Goal: Use online tool/utility: Utilize a website feature to perform a specific function

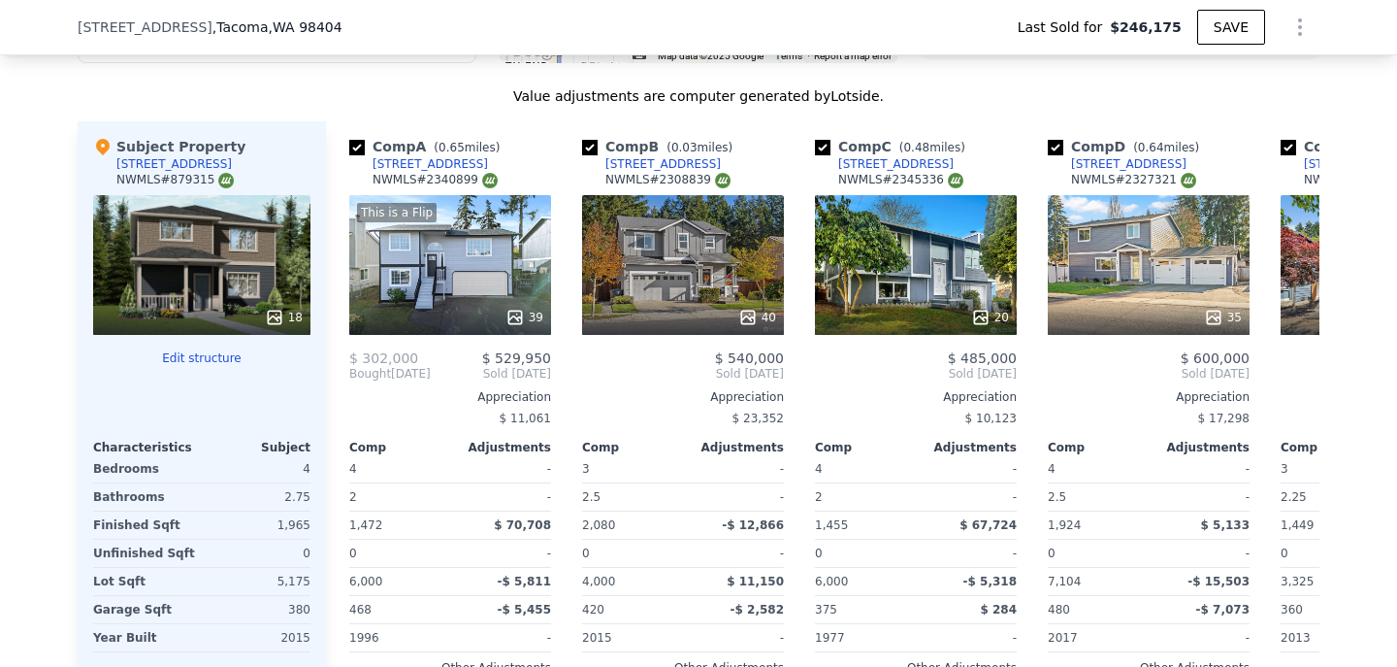
scroll to position [1873, 0]
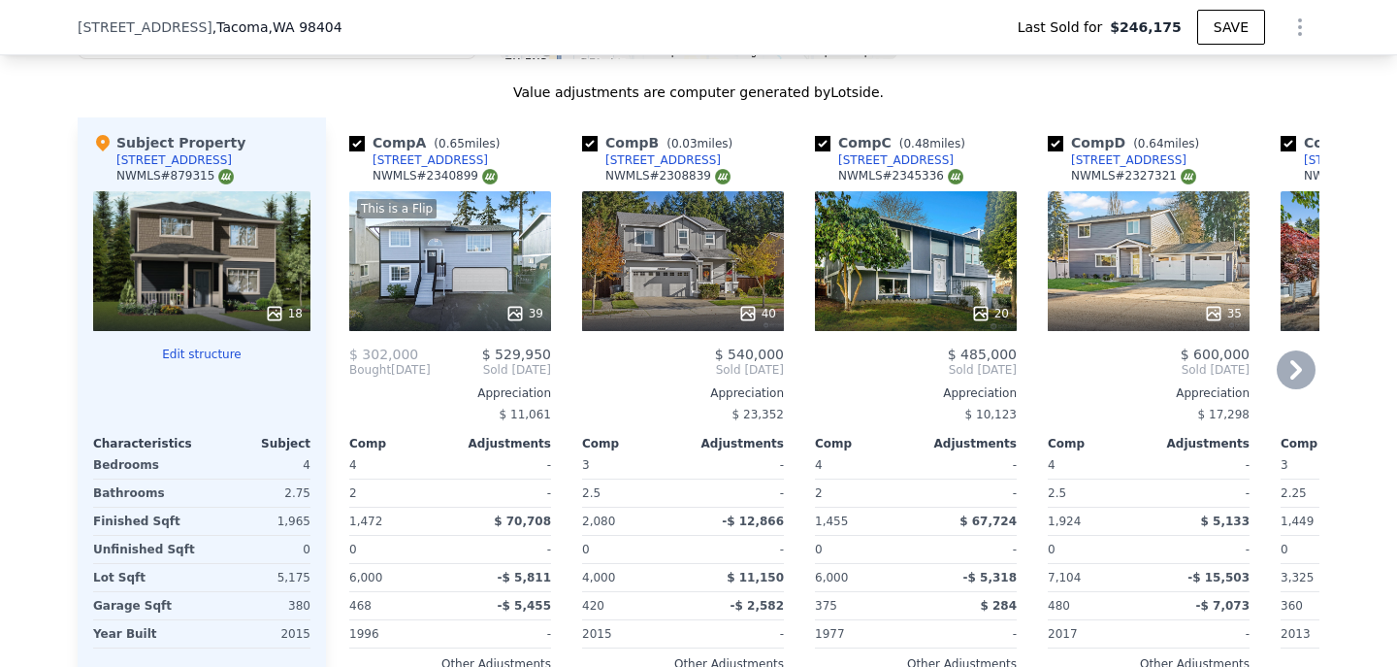
click at [528, 270] on div "This is a Flip 39" at bounding box center [450, 261] width 202 height 140
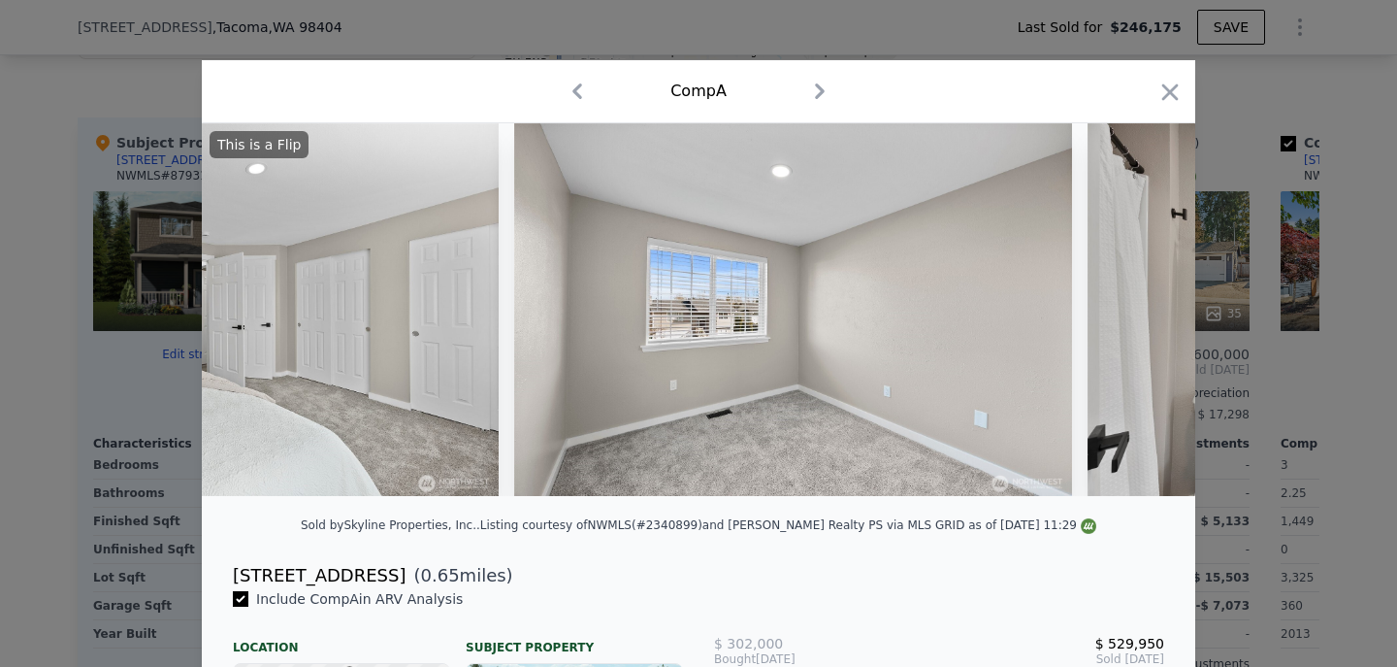
scroll to position [0, 12297]
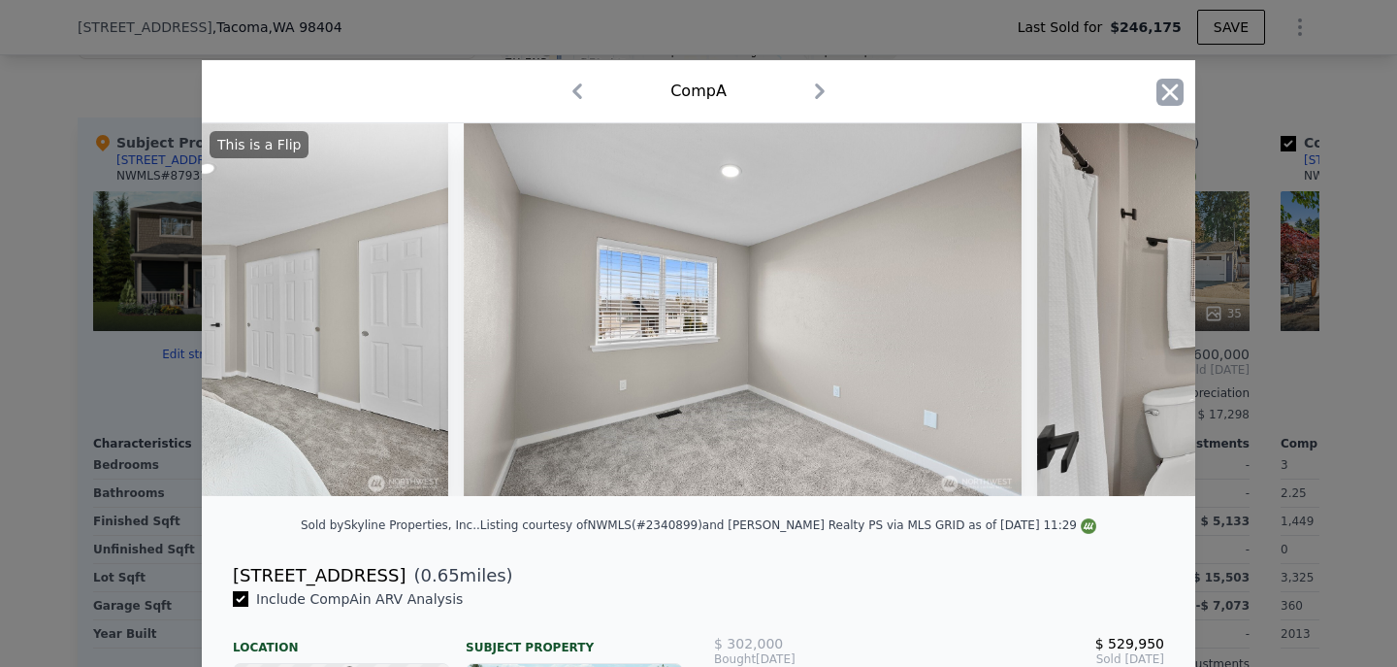
click at [1168, 96] on icon "button" at bounding box center [1170, 92] width 27 height 27
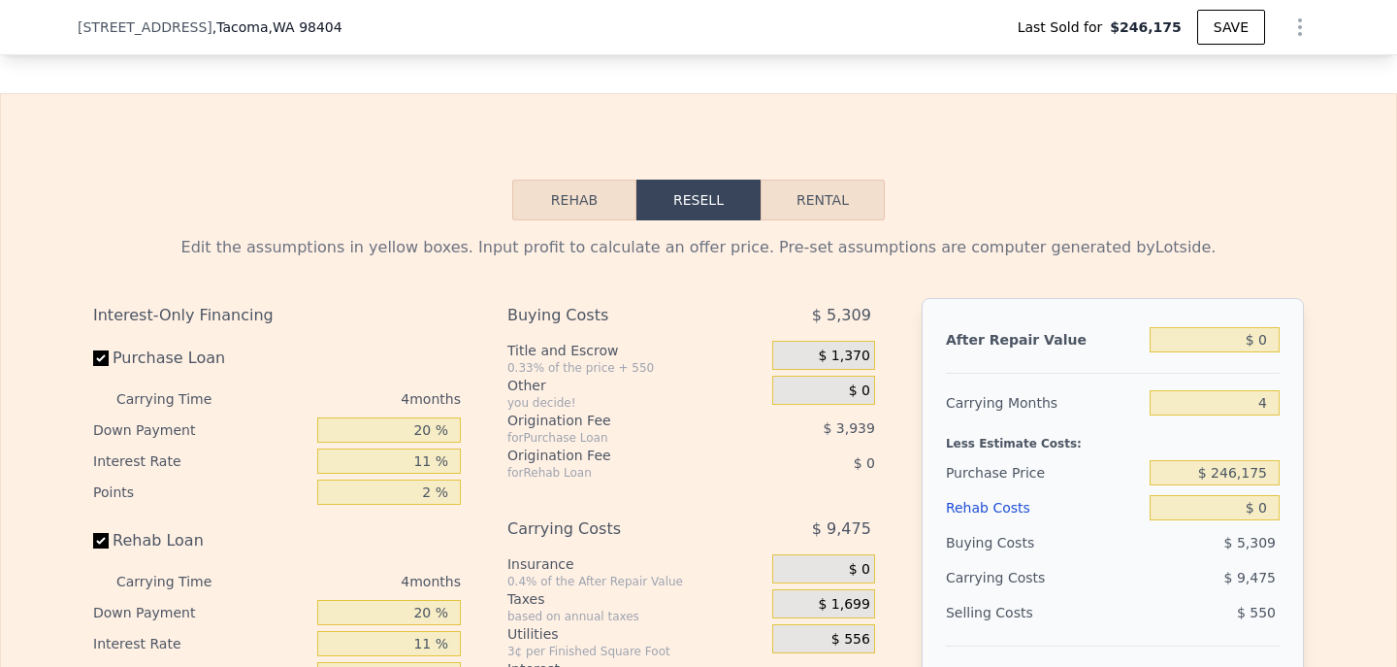
scroll to position [2606, 0]
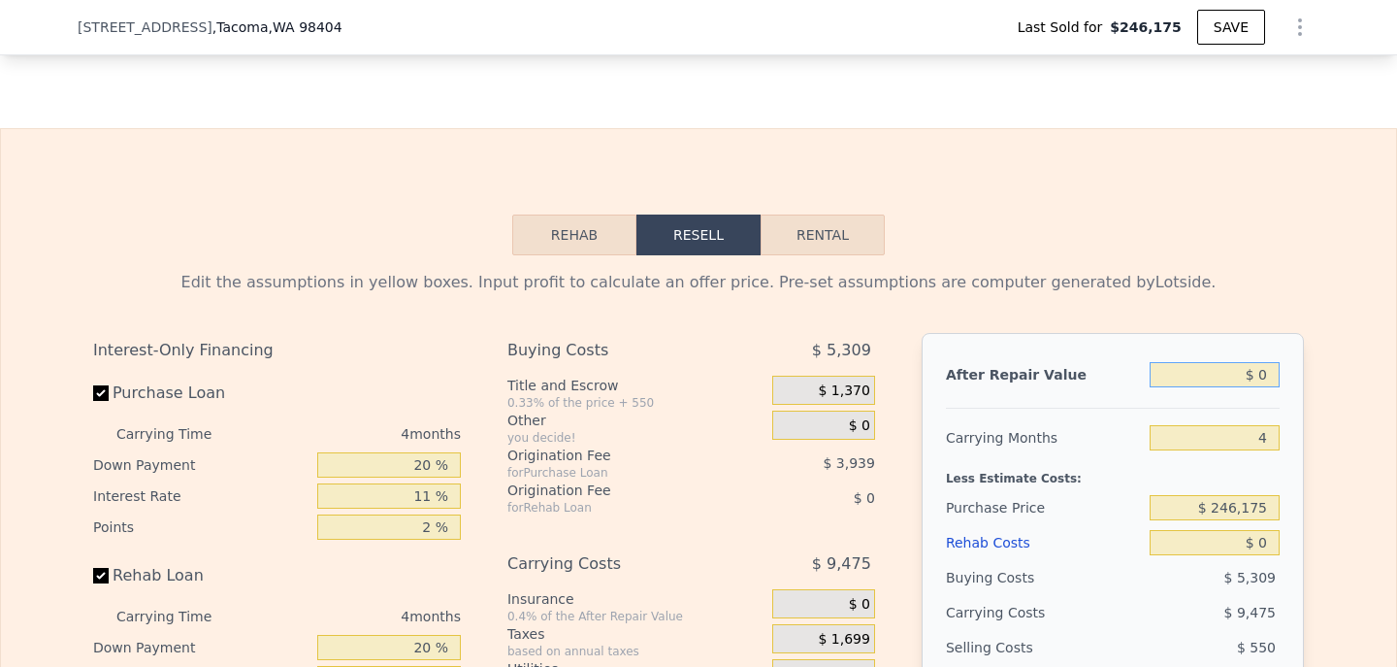
click at [1258, 372] on input "$ 0" at bounding box center [1215, 374] width 130 height 25
type input "$ 50"
type input "-$ 261,462"
type input "$ 550"
type input "-$ 261,000"
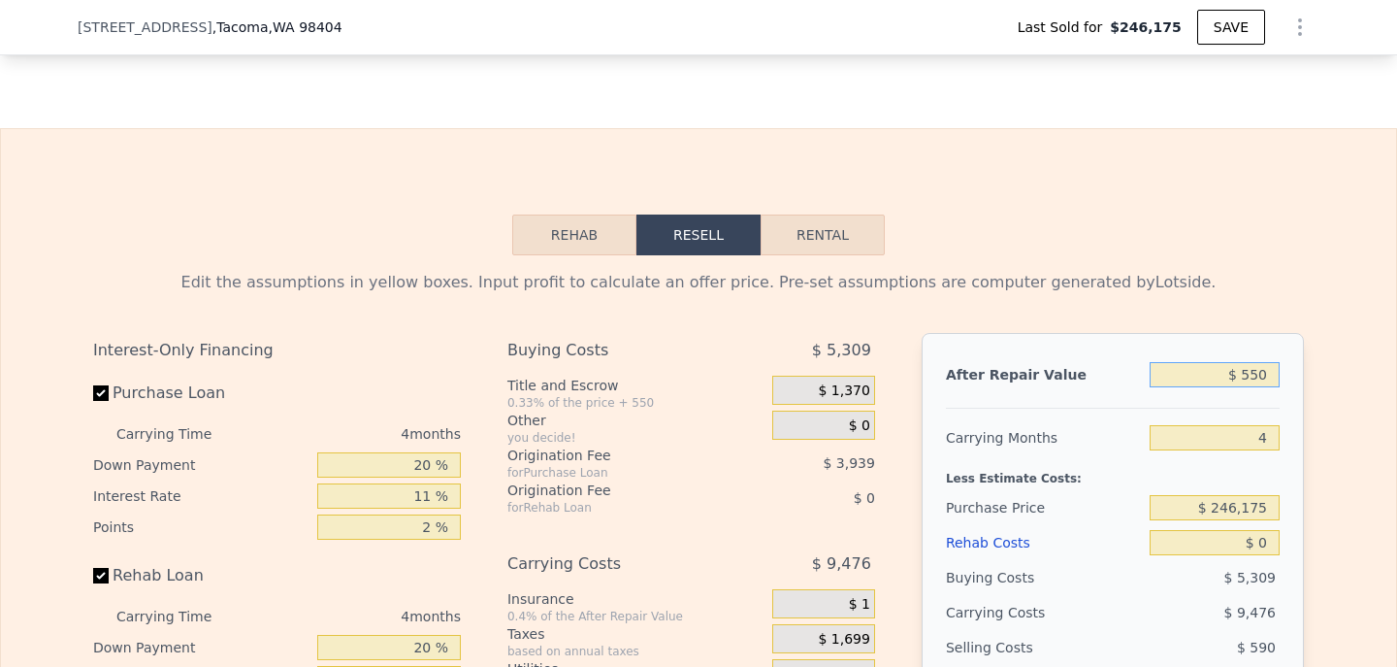
type input "$ 5,500"
type input "-$ 256,408"
type input "$ 55,000"
type input "-$ 210,494"
type input "$ 550,000"
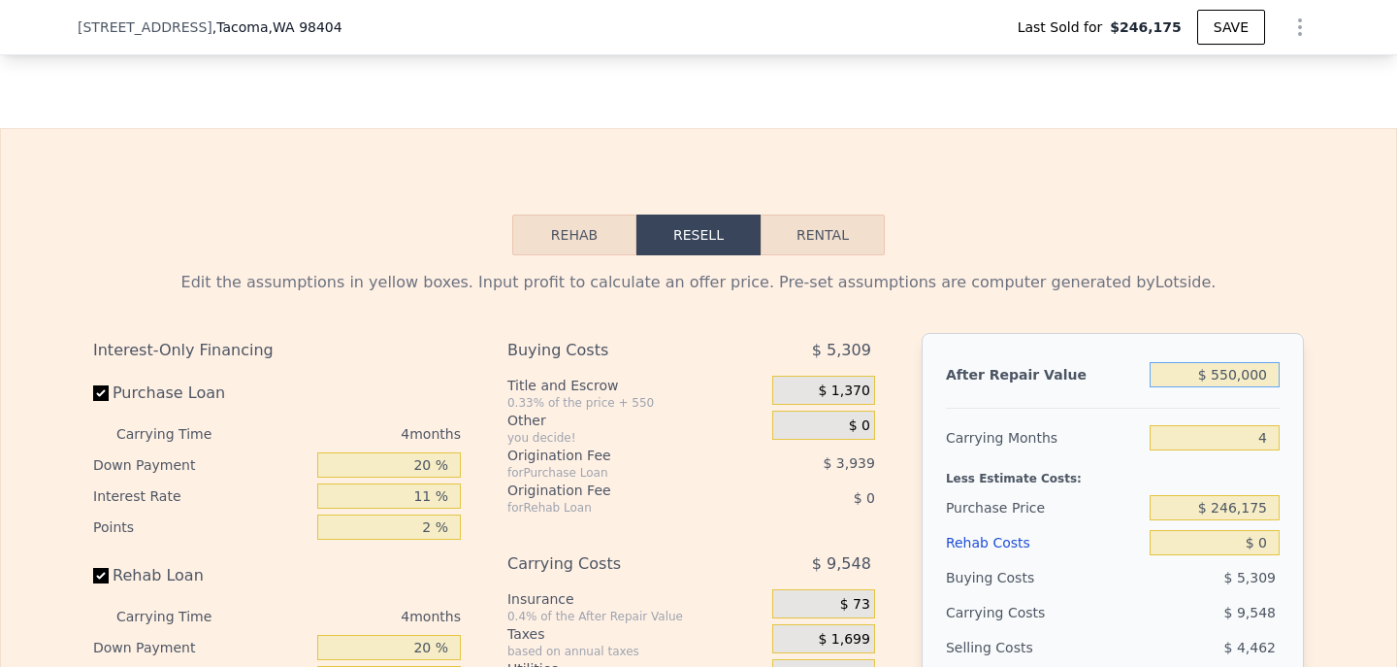
type input "$ 248,636"
type input "$ 5,500,000"
type input "$ 4,839,943"
type input "$ 550,000"
type input "$ 248,636"
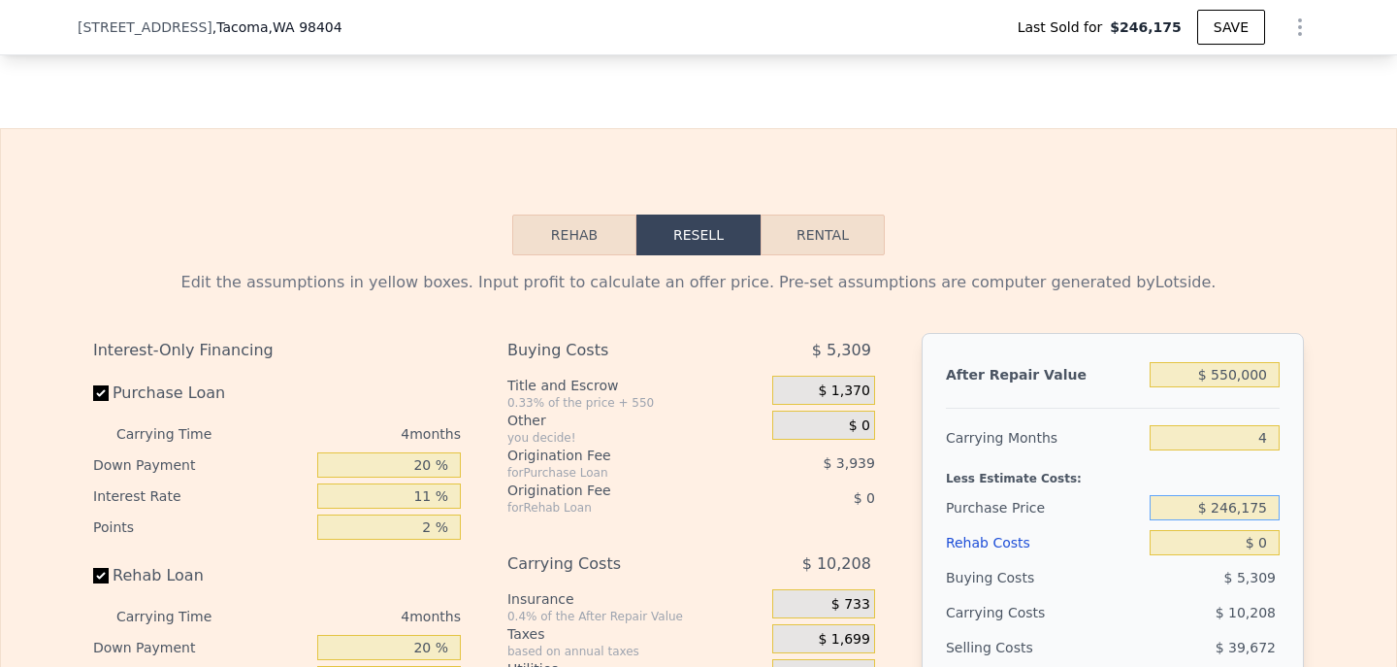
click at [1251, 516] on input "$ 246,175" at bounding box center [1215, 507] width 130 height 25
type input "$ 2"
type input "$ 440,000"
click at [1268, 439] on input "4" at bounding box center [1215, 437] width 130 height 25
type input "$ 45,377"
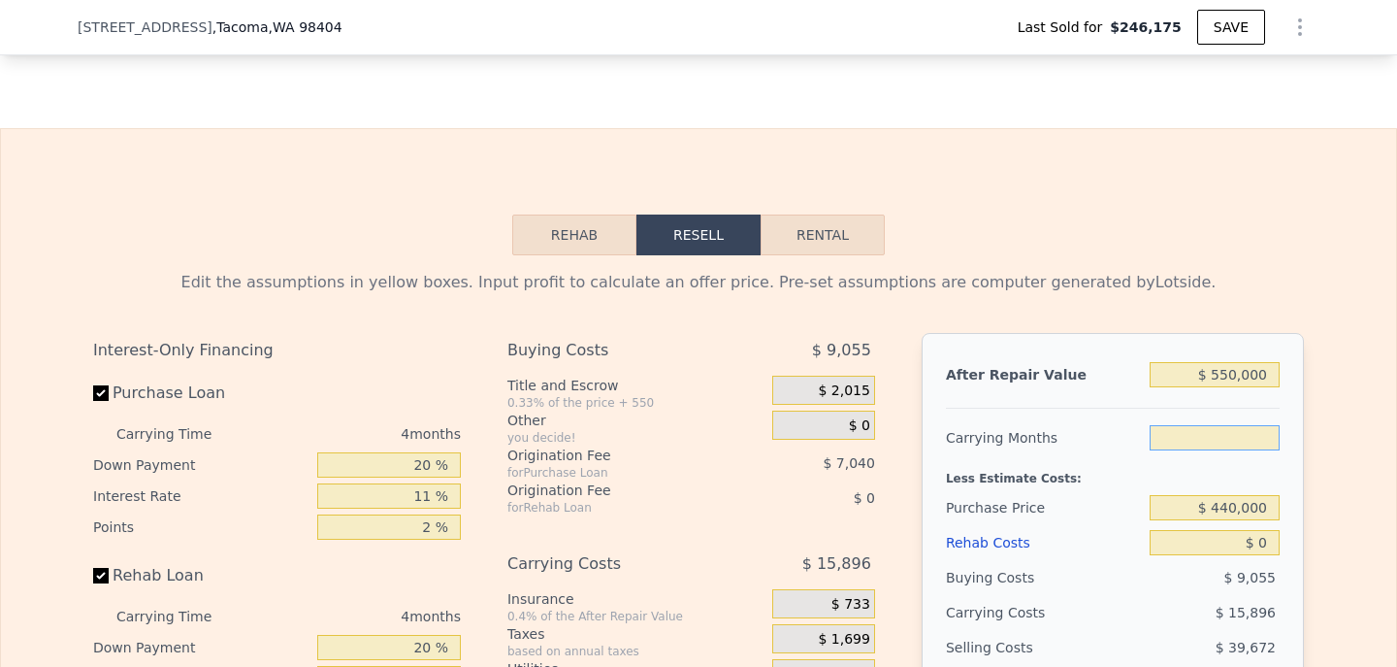
type input "3"
type input "$ 49,350"
type input "3"
click at [1330, 453] on div "Edit the assumptions in yellow boxes. Input profit to calculate an offer price.…" at bounding box center [698, 616] width 1395 height 722
click at [1266, 535] on input "$ 0" at bounding box center [1215, 542] width 130 height 25
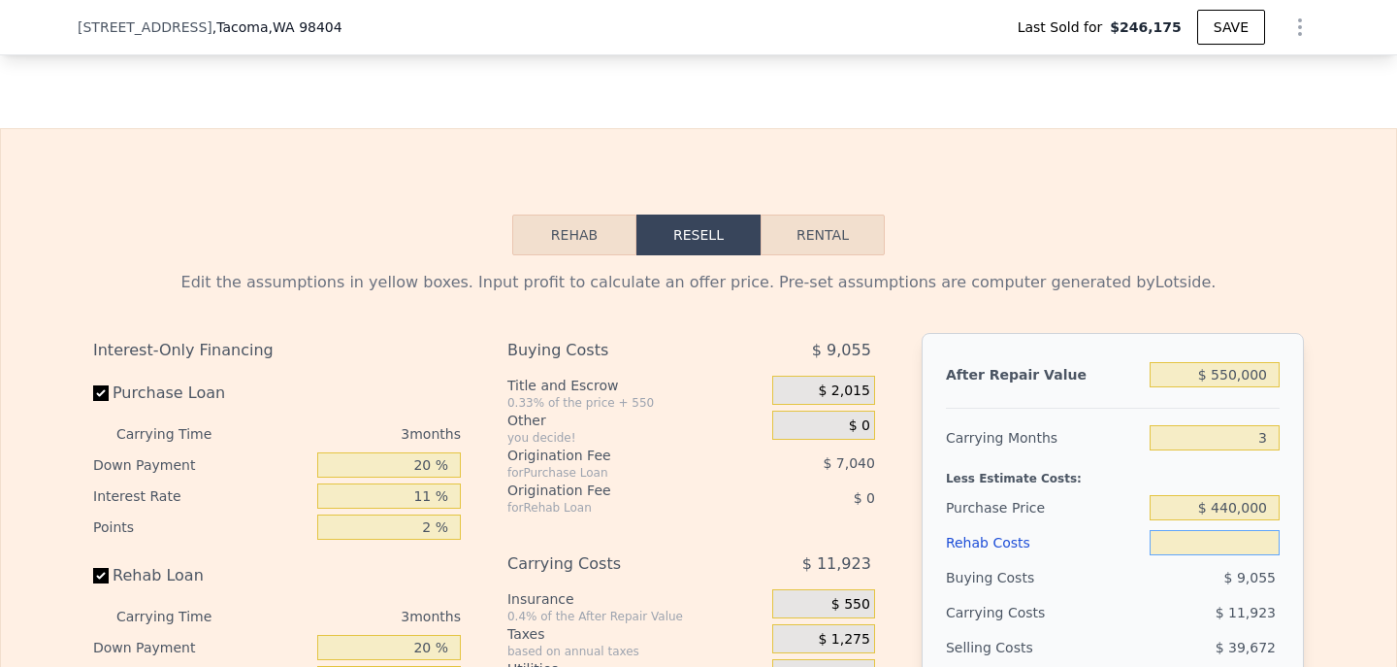
type input "$ 1"
type input "$ 49,349"
type input "$ 13"
type input "$ 49,337"
type input "$ 130"
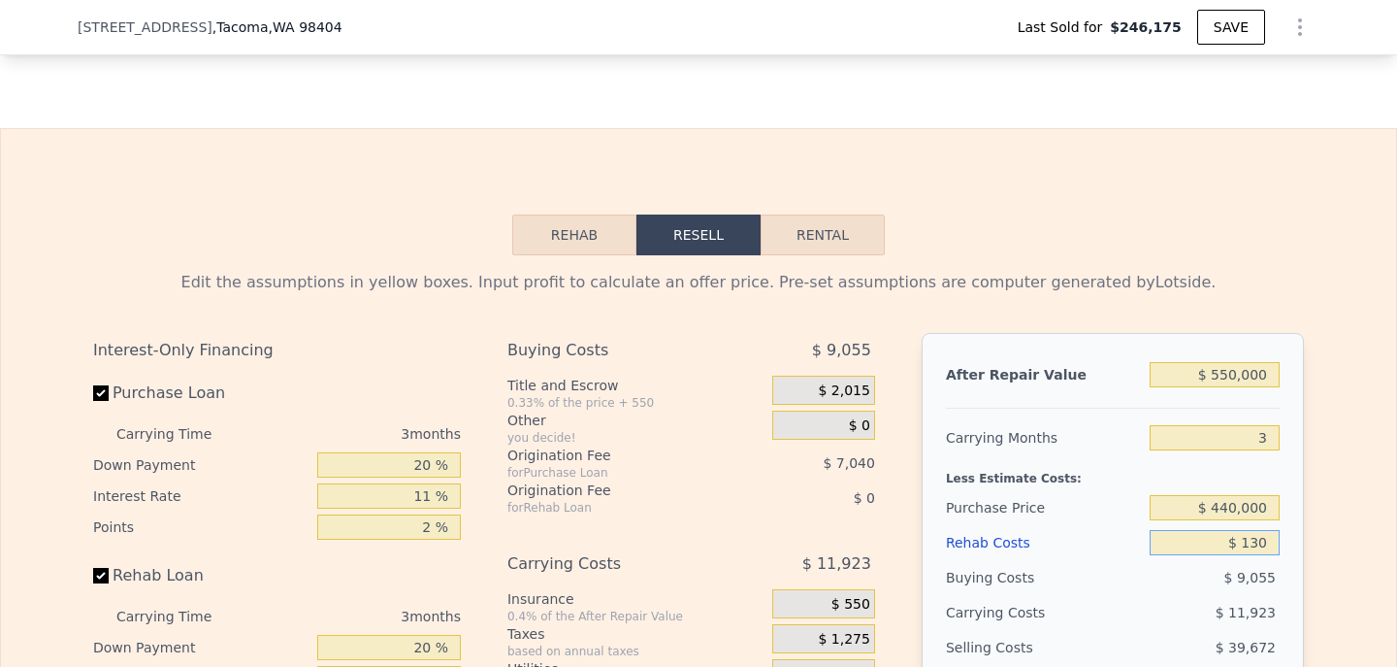
type input "$ 49,215"
type input "$ 1,300"
type input "$ 47,999"
type input "$ 13,000"
type input "$ 35,857"
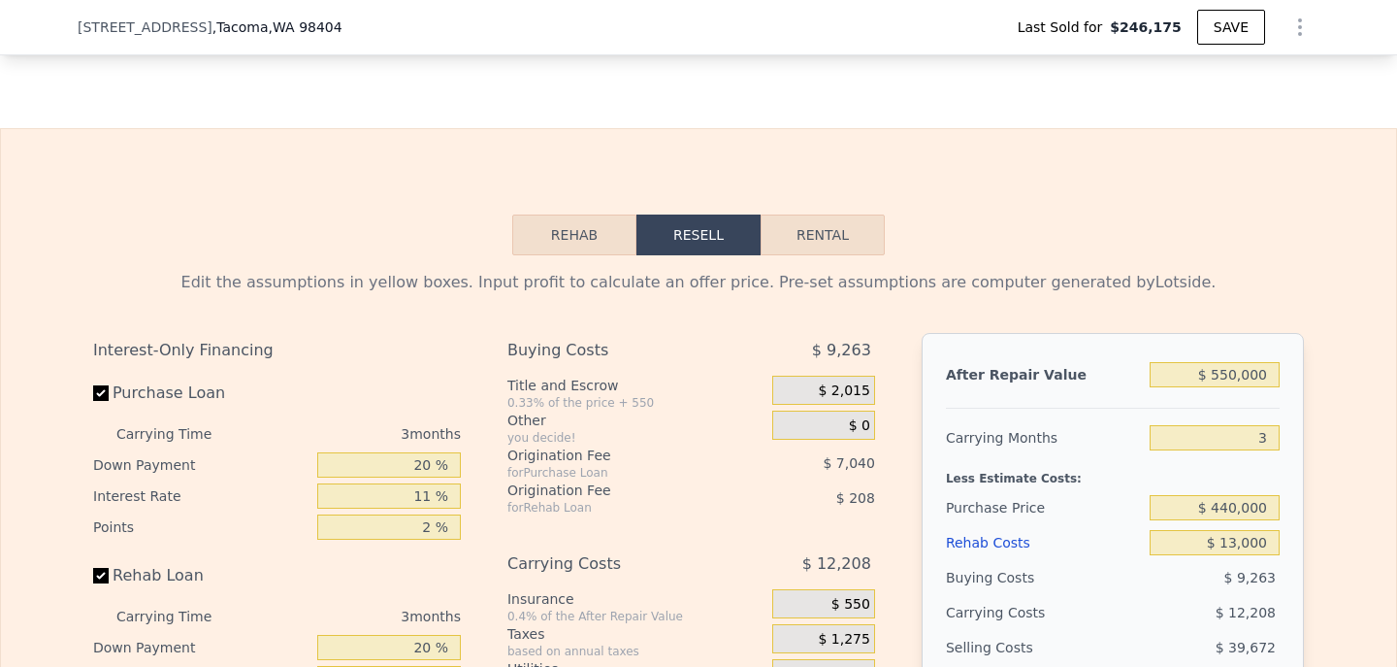
click at [1308, 535] on div "Edit the assumptions in yellow boxes. Input profit to calculate an offer price.…" at bounding box center [699, 616] width 1242 height 722
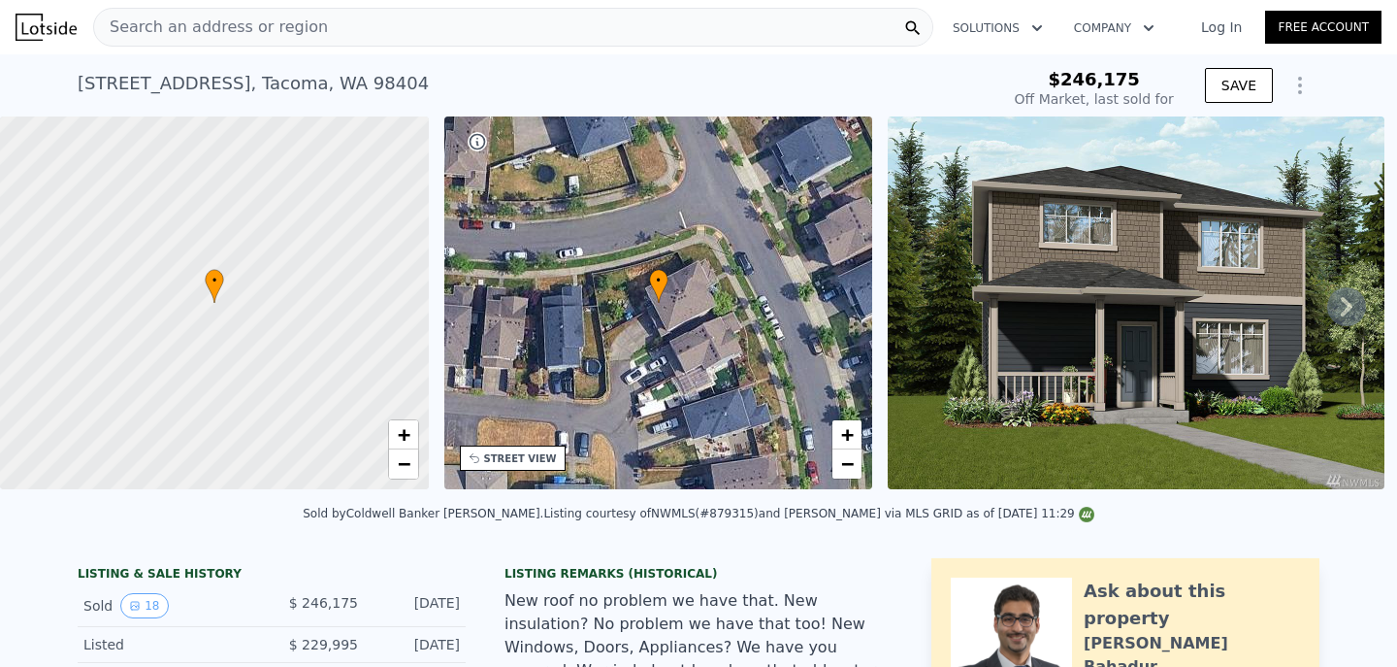
scroll to position [0, 0]
